Goal: Task Accomplishment & Management: Complete application form

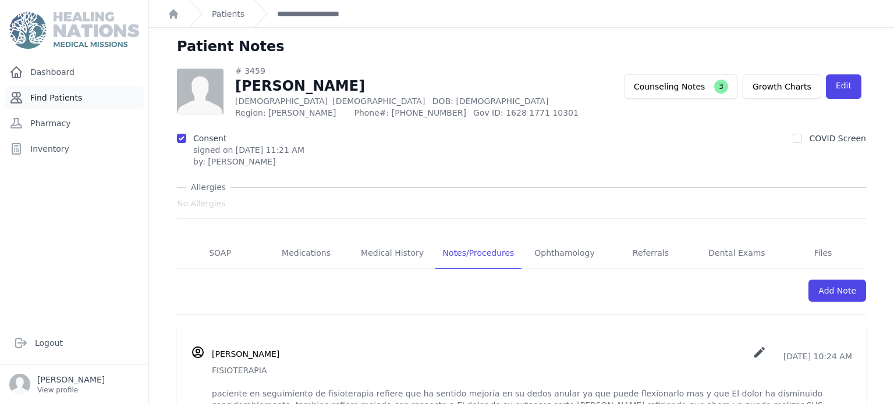
click at [48, 100] on link "Find Patients" at bounding box center [74, 97] width 139 height 23
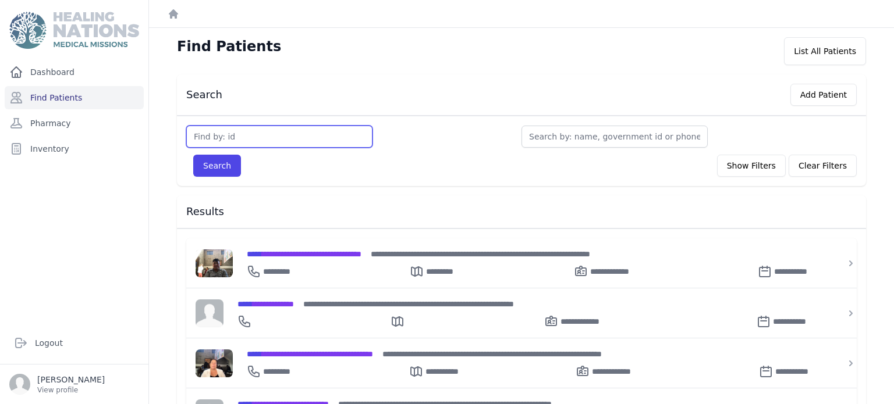
click at [222, 140] on input "text" at bounding box center [279, 137] width 186 height 22
type input "[PERSON_NAME]"
click at [193, 155] on button "Search" at bounding box center [217, 166] width 48 height 22
click at [225, 140] on input "text" at bounding box center [279, 137] width 186 height 22
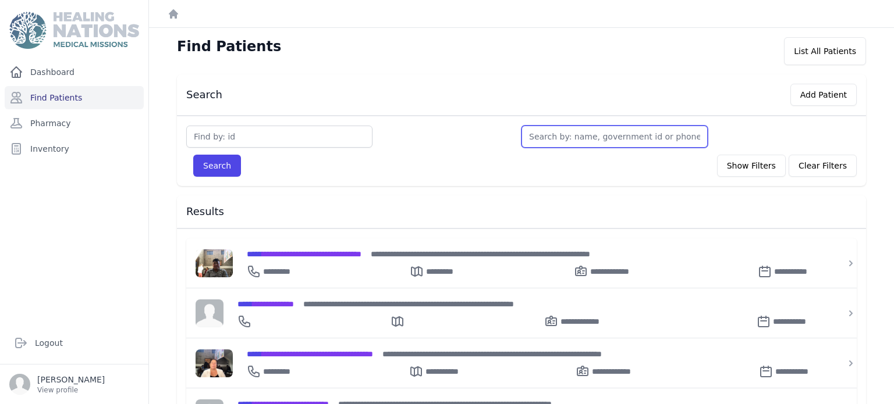
click at [611, 134] on input "text" at bounding box center [614, 137] width 186 height 22
type input "pe"
type input "ped"
type input "[PERSON_NAME]"
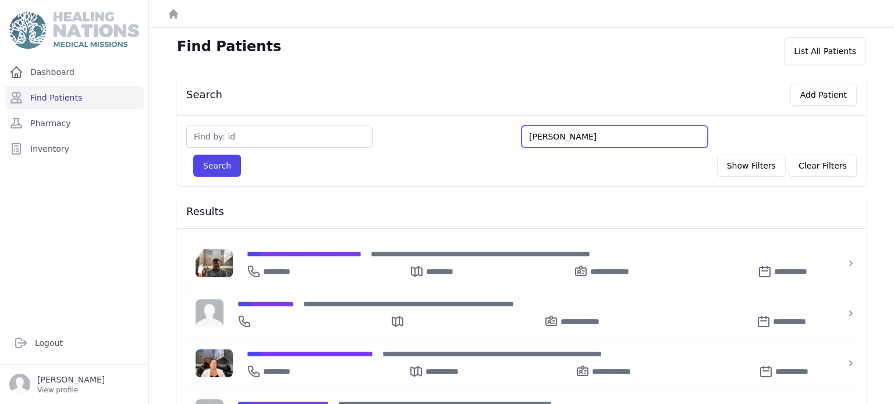
type input "[PERSON_NAME]"
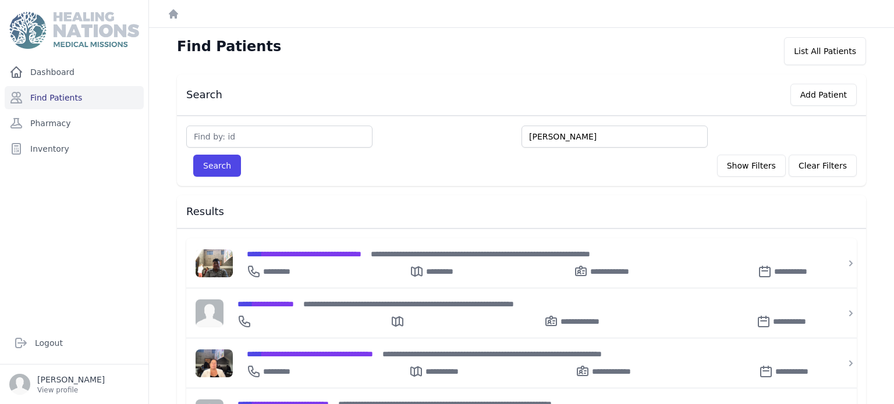
type input "[PERSON_NAME]"
click at [193, 155] on button "Search" at bounding box center [217, 166] width 48 height 22
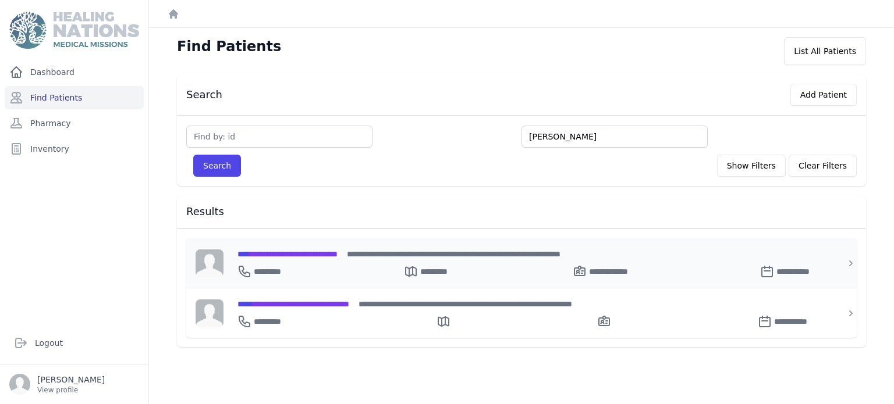
click at [358, 270] on div "**********" at bounding box center [528, 269] width 582 height 19
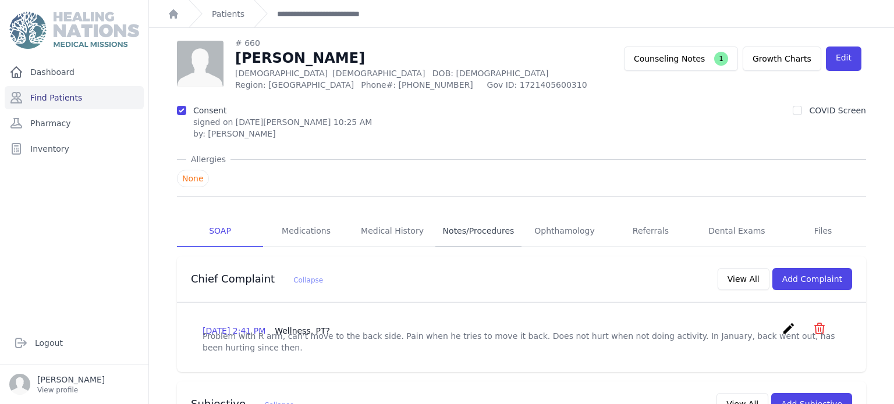
click at [477, 219] on link "Notes/Procedures" at bounding box center [478, 231] width 86 height 31
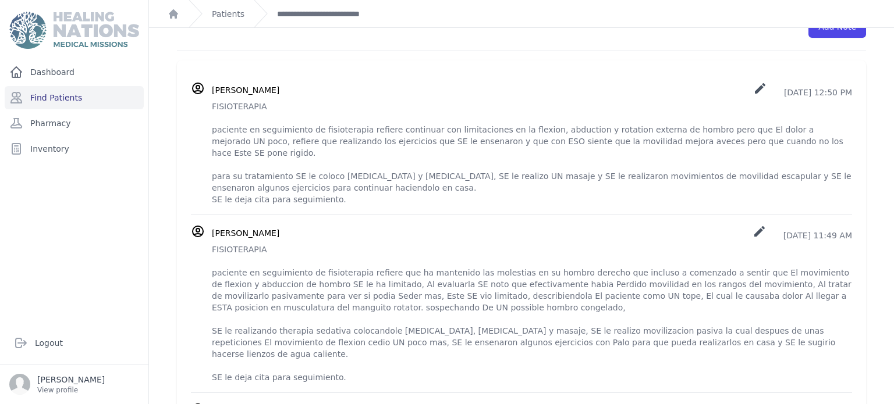
scroll to position [269, 0]
click at [211, 106] on div "[PERSON_NAME] create [DATE] 12:50 PM FISIOTERAPIA paciente en seguimiento de fi…" at bounding box center [521, 144] width 661 height 124
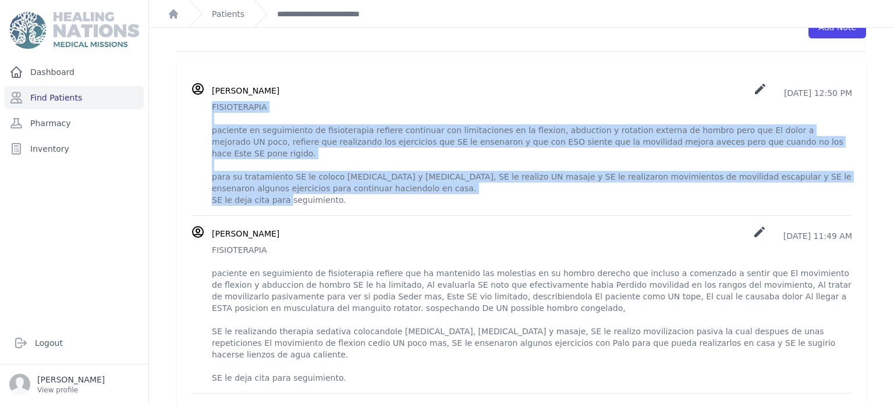
drag, startPoint x: 211, startPoint y: 106, endPoint x: 365, endPoint y: 187, distance: 173.8
click at [365, 187] on p "FISIOTERAPIA paciente en seguimiento de fisioterapia refiere continuar con limi…" at bounding box center [532, 153] width 640 height 105
copy p "FISIOTERAPIA paciente en seguimiento de fisioterapia refiere continuar con limi…"
click at [618, 118] on p "FISIOTERAPIA paciente en seguimiento de fisioterapia refiere continuar con limi…" at bounding box center [532, 153] width 640 height 105
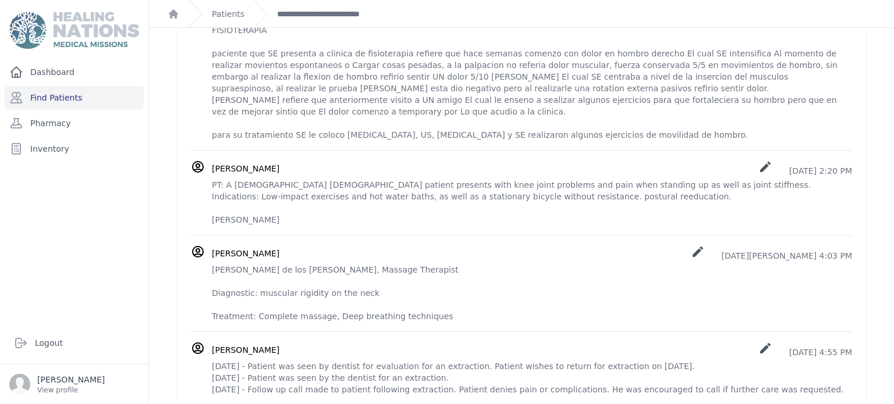
scroll to position [0, 0]
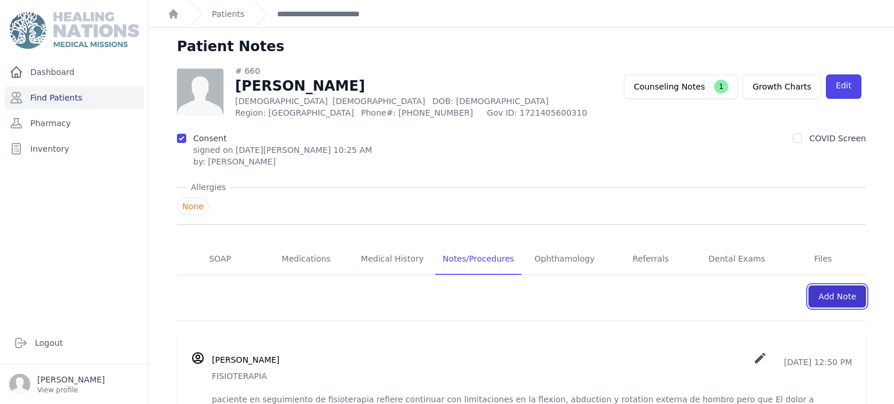
click at [844, 298] on link "Add Note" at bounding box center [837, 297] width 58 height 22
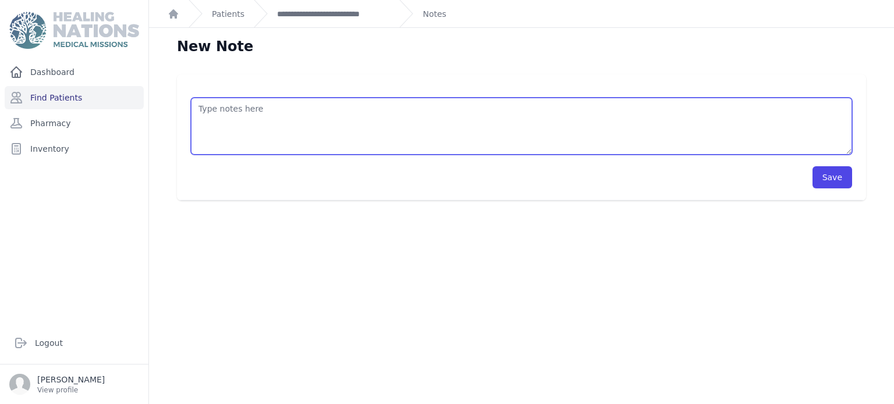
click at [450, 120] on textarea at bounding box center [521, 126] width 661 height 57
paste textarea "FISIOTERAPIA paciente en seguimiento de fisioterapia refiere continuar con limi…"
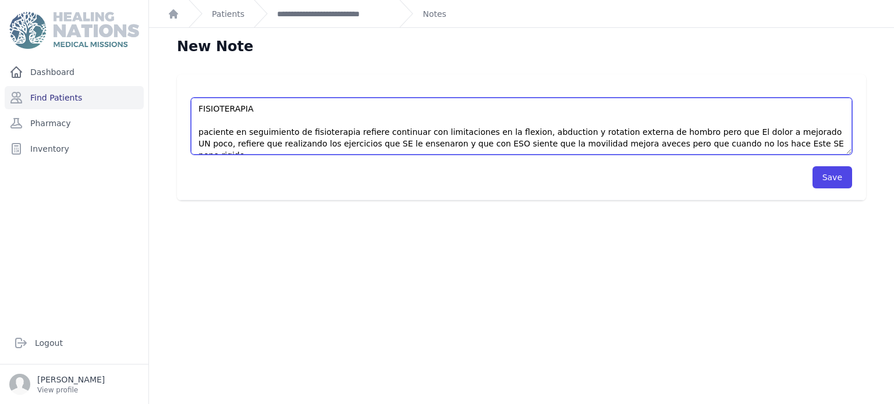
click at [466, 130] on textarea "FISIOTERAPIA paciente en seguimiento de fisioterapia refiere continuar con limi…" at bounding box center [521, 126] width 661 height 57
click at [415, 132] on textarea "FISIOTERAPIA paciente en seguimiento de fisioterapia refiere sentir mejorien la…" at bounding box center [521, 126] width 661 height 57
click at [707, 135] on textarea "FISIOTERAPIA paciente en seguimiento de fisioterapia refiere sentir mejoria en …" at bounding box center [521, 126] width 661 height 57
click at [811, 132] on textarea "FISIOTERAPIA paciente en seguimiento de fisioterapia refiere sentir mejoria en …" at bounding box center [521, 126] width 661 height 57
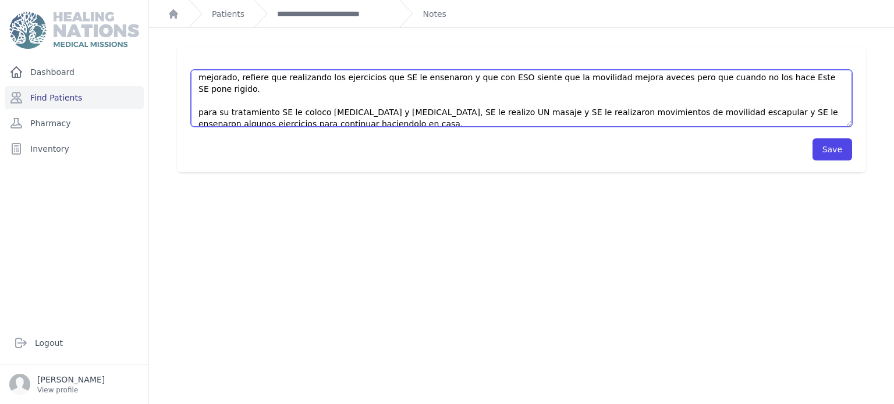
scroll to position [41, 0]
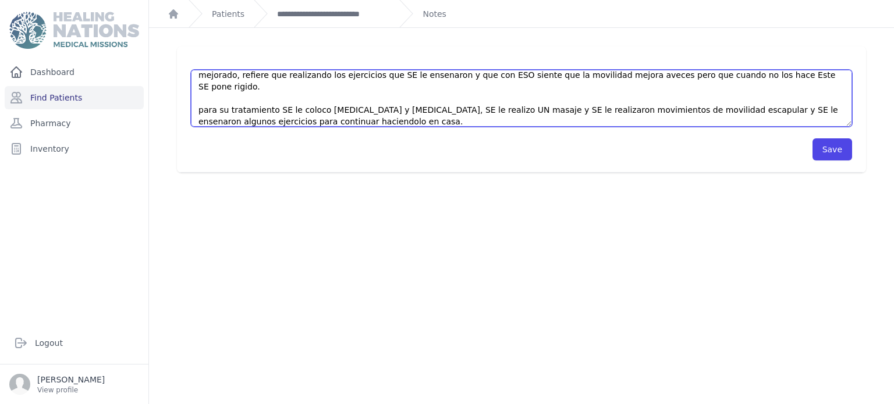
click at [735, 81] on textarea "FISIOTERAPIA paciente en seguimiento de fisioterapia refiere sentir mejoria en …" at bounding box center [521, 98] width 661 height 57
click at [737, 79] on textarea "FISIOTERAPIA paciente en seguimiento de fisioterapia refiere sentir mejoria en …" at bounding box center [521, 98] width 661 height 57
click at [479, 101] on textarea "FISIOTERAPIA paciente en seguimiento de fisioterapia refiere sentir mejoria en …" at bounding box center [521, 98] width 661 height 57
type textarea "FISIOTERAPIA paciente en seguimiento de fisioterapia refiere sentir mejoria en …"
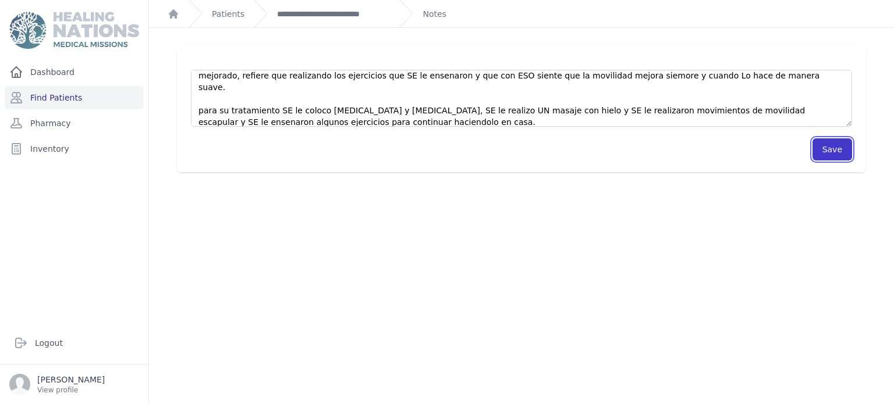
click at [847, 151] on button "Save" at bounding box center [832, 149] width 40 height 22
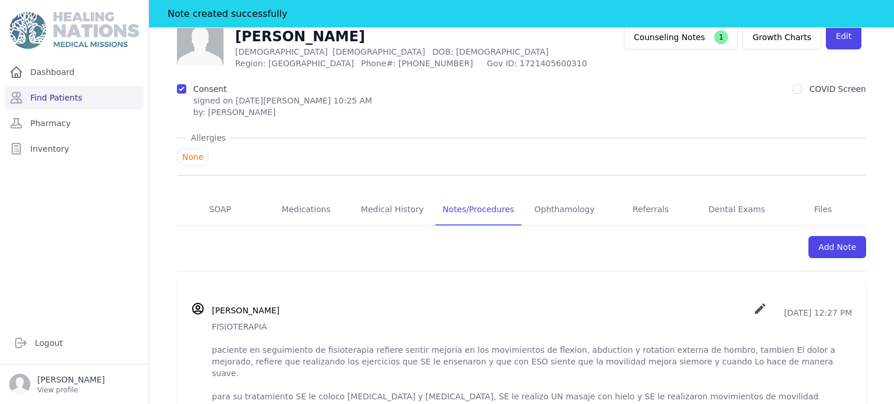
scroll to position [61, 0]
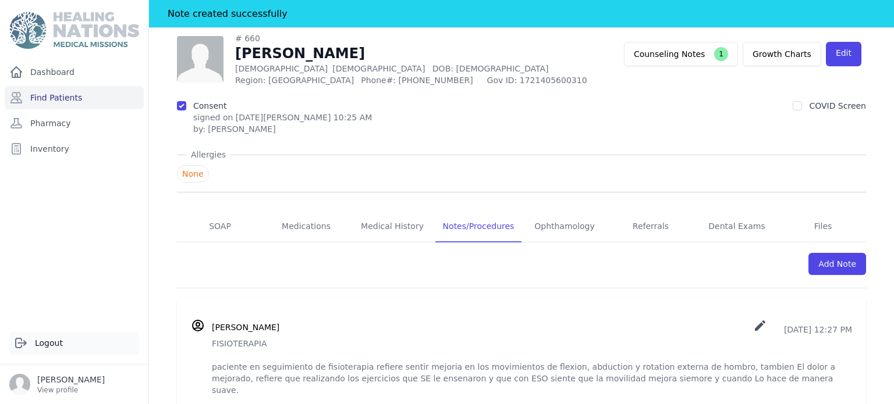
click at [49, 339] on link "Logout" at bounding box center [74, 343] width 130 height 23
